Goal: Information Seeking & Learning: Learn about a topic

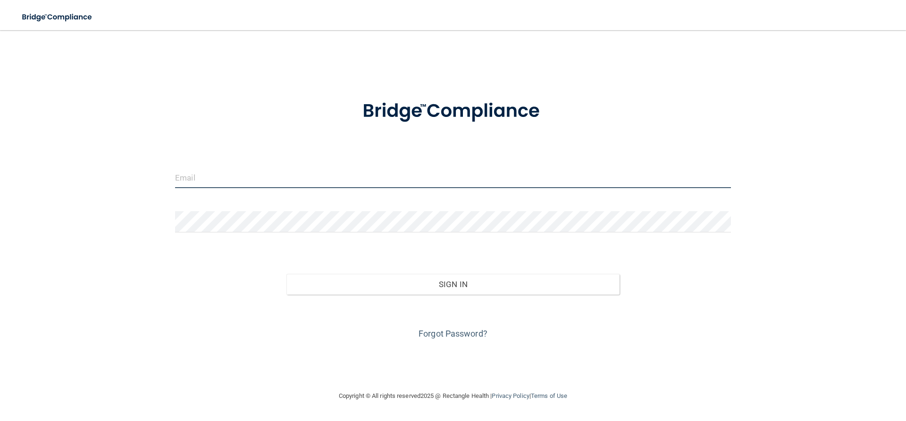
click at [225, 178] on input "email" at bounding box center [453, 177] width 556 height 21
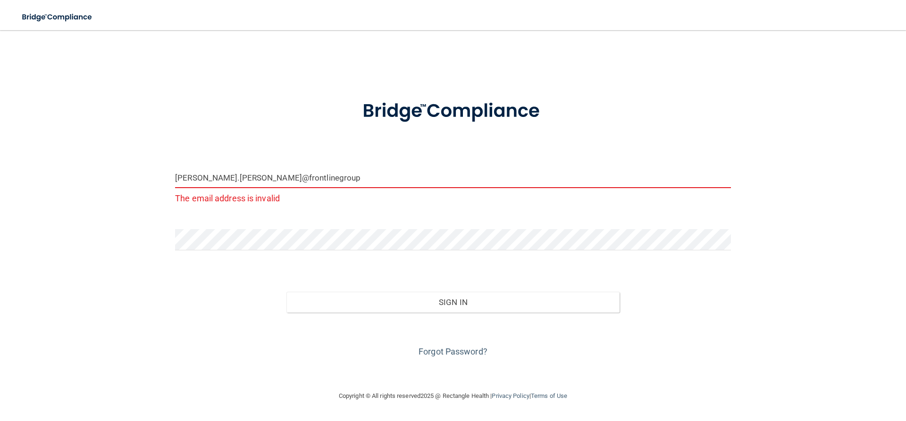
click at [604, 227] on form "[PERSON_NAME].[PERSON_NAME]@frontlinegroup The email address is invalid Invalid…" at bounding box center [453, 223] width 556 height 273
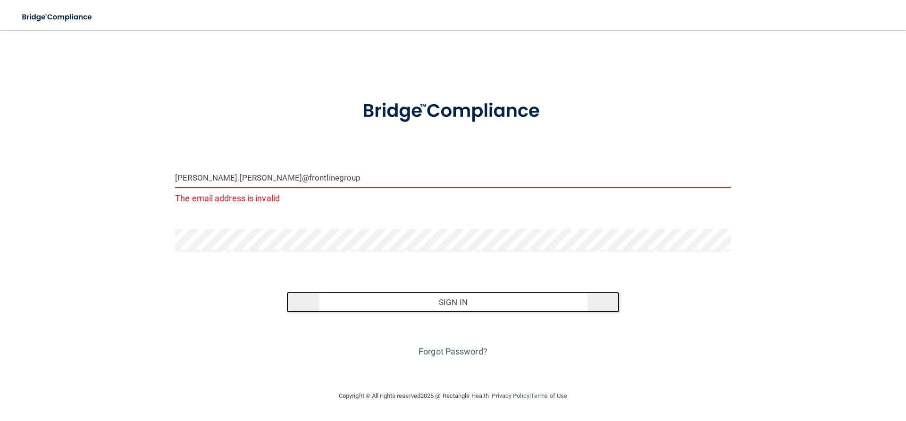
click at [451, 308] on button "Sign In" at bounding box center [454, 302] width 334 height 21
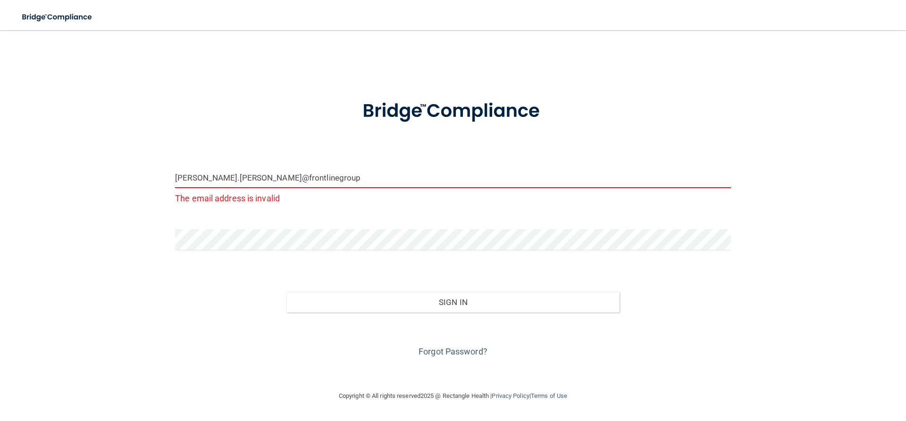
click at [315, 179] on input "[PERSON_NAME].[PERSON_NAME]@frontlinegroup" at bounding box center [453, 177] width 556 height 21
click at [268, 177] on input "[PERSON_NAME].[PERSON_NAME]@frontlinegroup" at bounding box center [453, 177] width 556 height 21
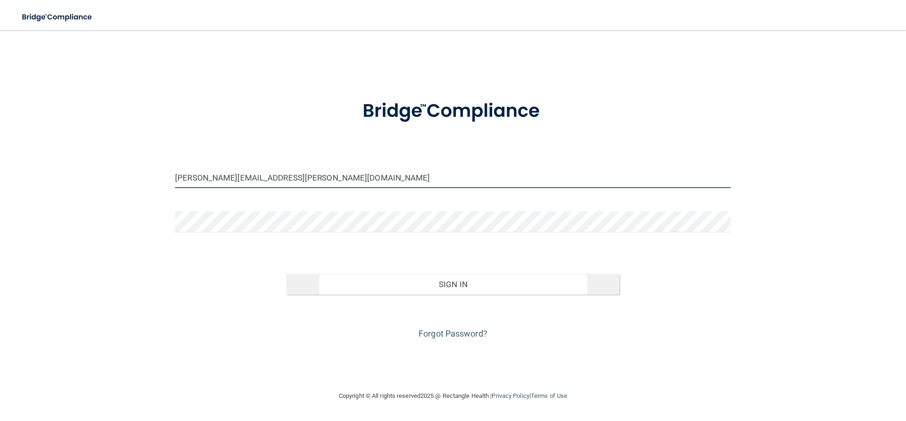
type input "[PERSON_NAME][EMAIL_ADDRESS][PERSON_NAME][DOMAIN_NAME]"
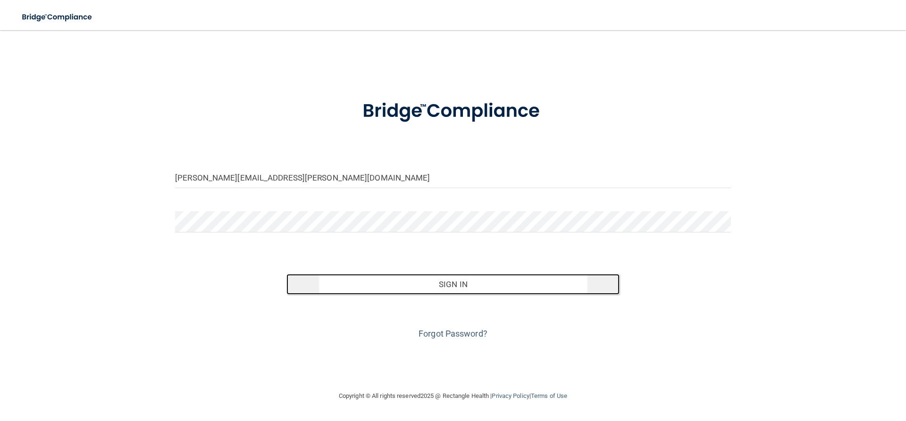
click at [436, 284] on button "Sign In" at bounding box center [454, 284] width 334 height 21
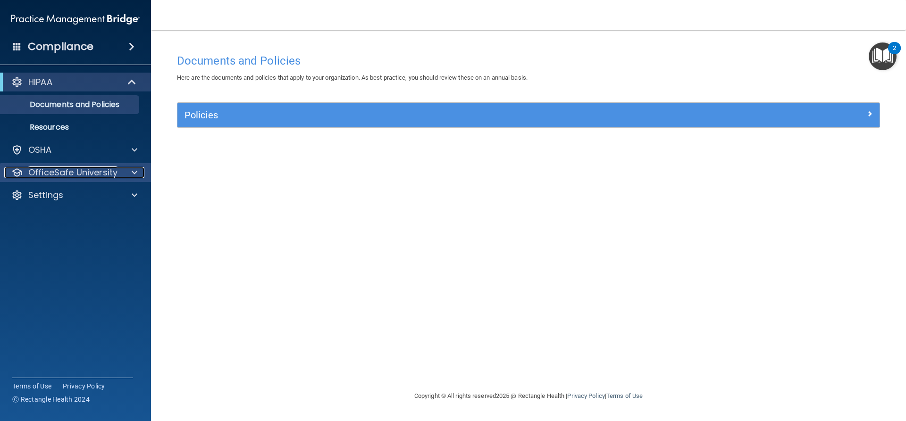
click at [91, 176] on p "OfficeSafe University" at bounding box center [72, 172] width 89 height 11
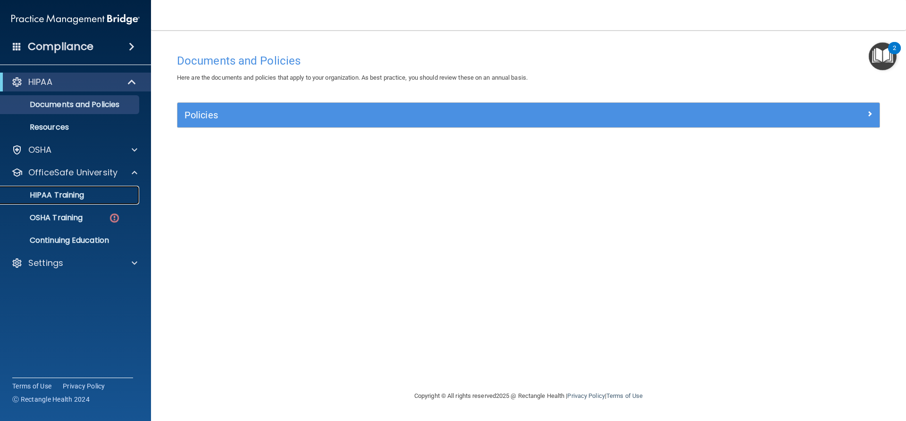
click at [68, 196] on p "HIPAA Training" at bounding box center [45, 195] width 78 height 9
